Goal: Transaction & Acquisition: Subscribe to service/newsletter

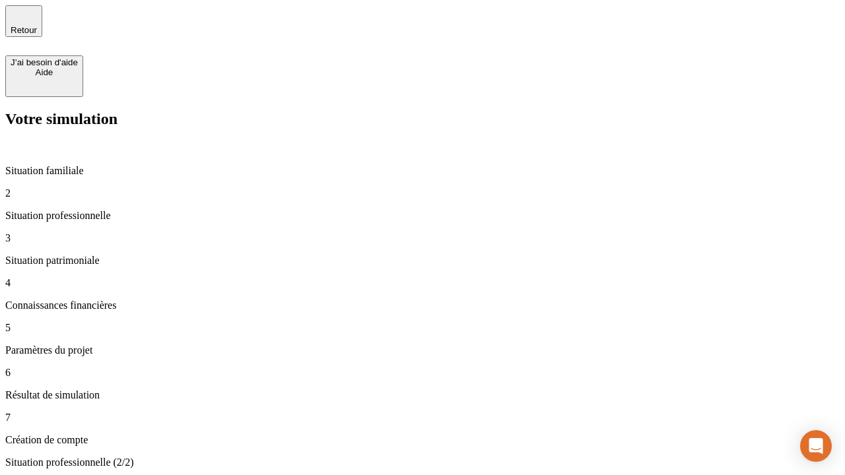
type input "30 000"
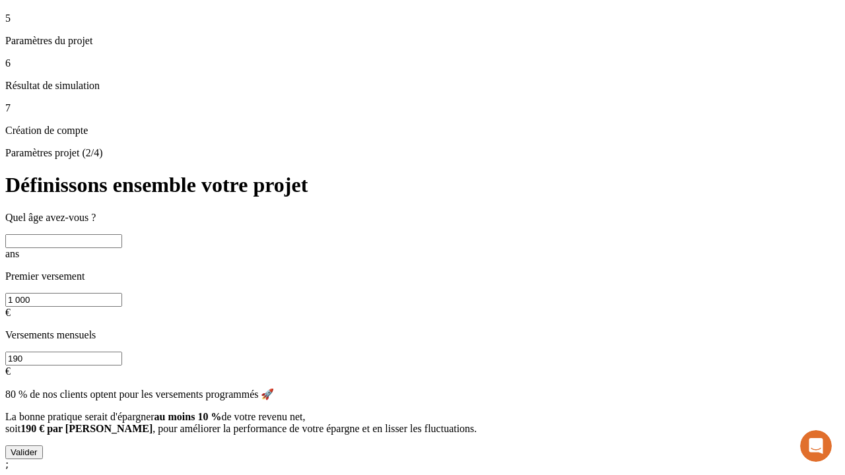
scroll to position [12, 0]
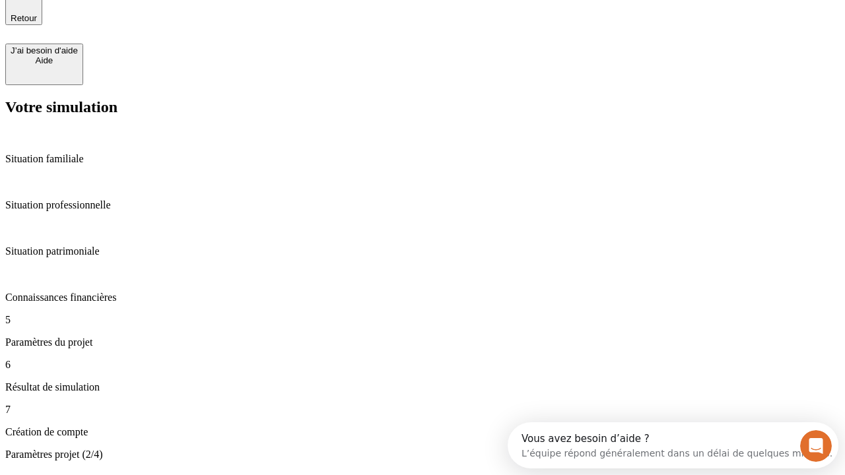
type input "25"
type input "1 000"
type input "640"
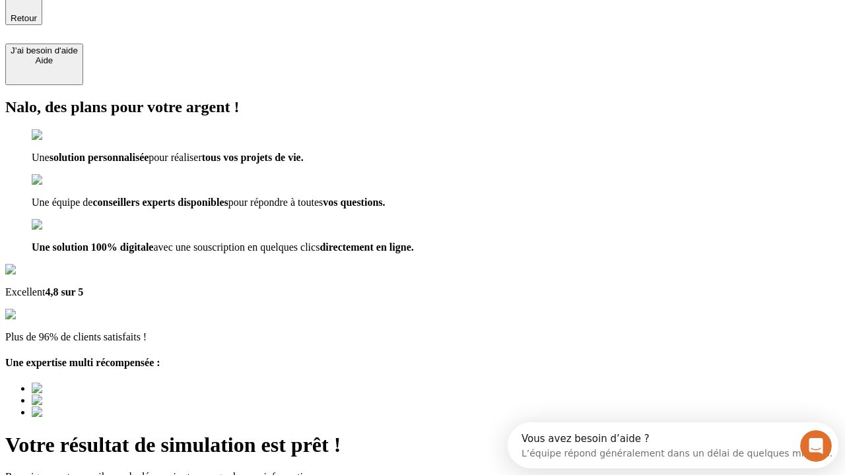
type input "[EMAIL_ADDRESS][PERSON_NAME][DOMAIN_NAME]"
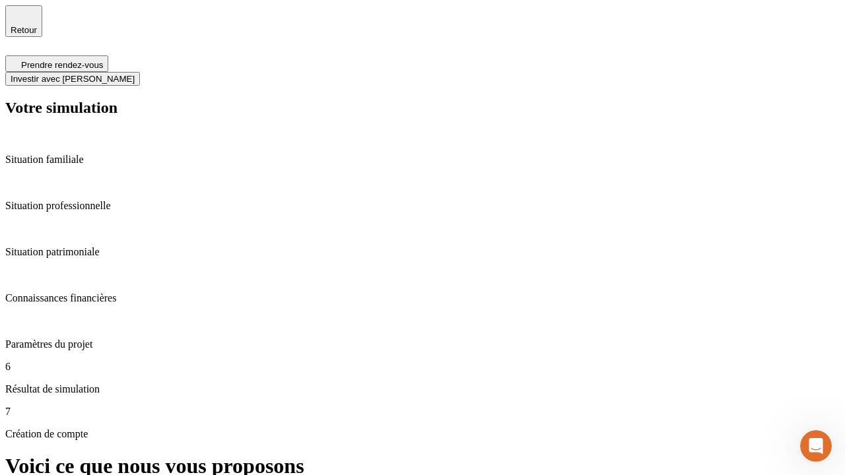
click at [135, 74] on span "Investir avec [PERSON_NAME]" at bounding box center [73, 79] width 124 height 10
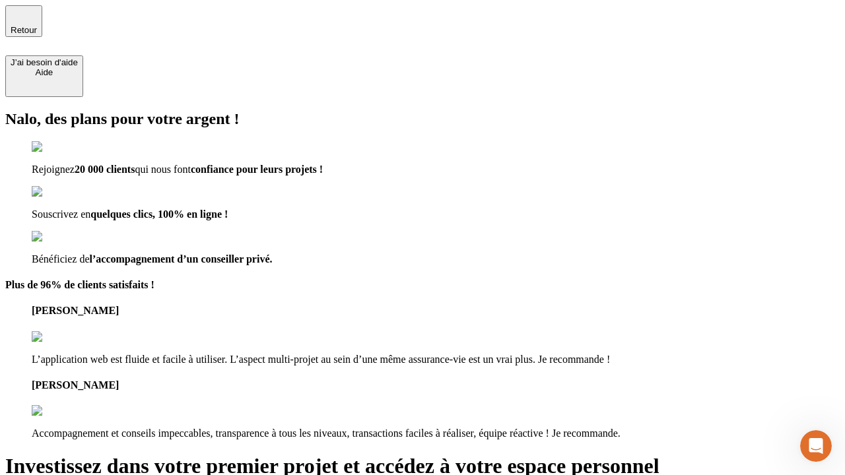
type input "[EMAIL_ADDRESS][PERSON_NAME][DOMAIN_NAME]"
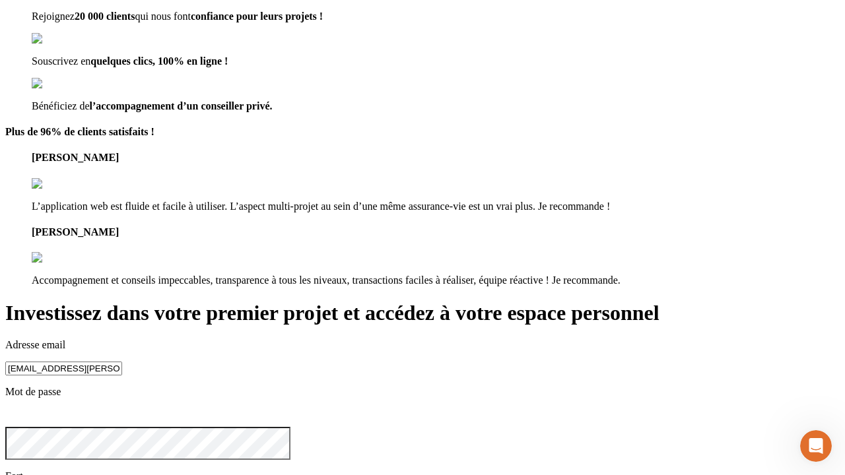
scroll to position [41, 0]
